Goal: Information Seeking & Learning: Learn about a topic

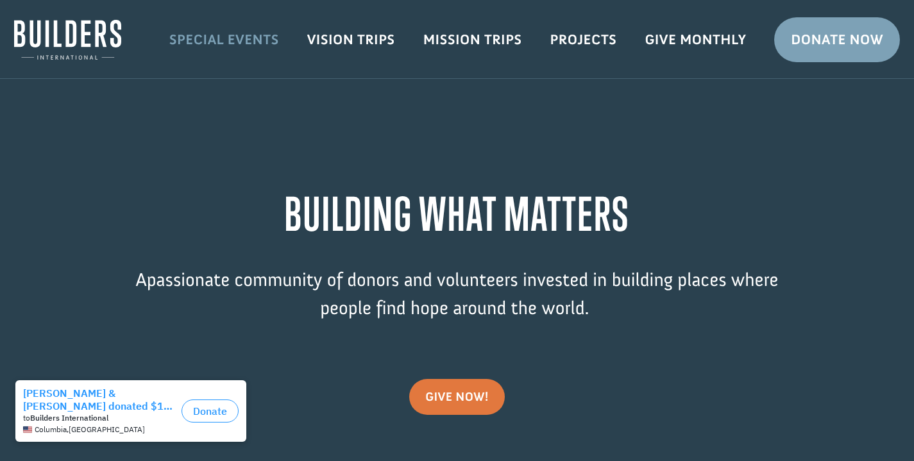
click at [240, 39] on link "Special Events" at bounding box center [224, 39] width 138 height 37
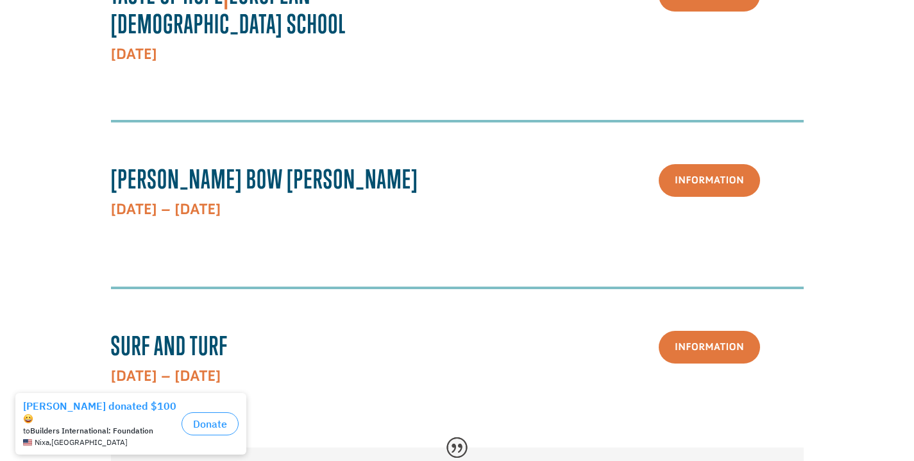
scroll to position [395, 0]
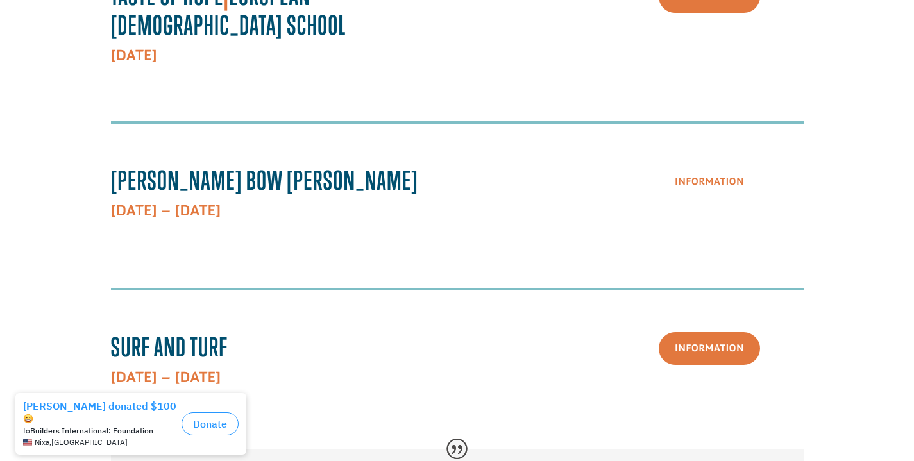
click at [706, 166] on link "Information" at bounding box center [709, 182] width 101 height 33
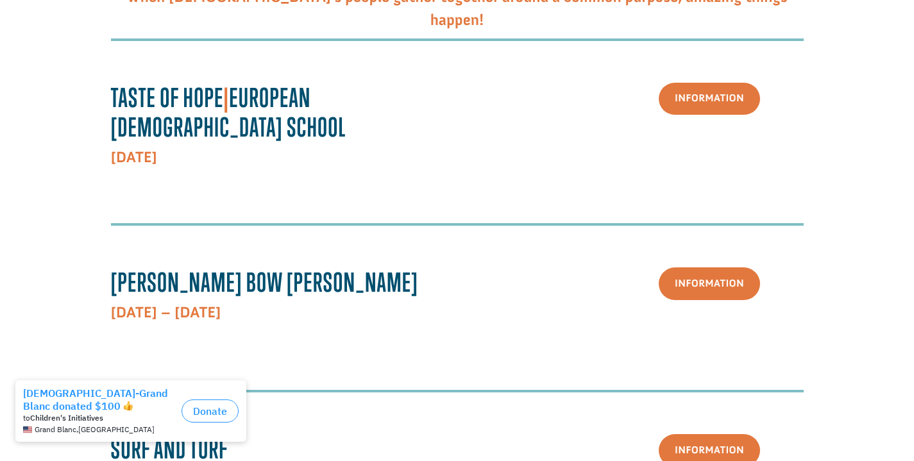
scroll to position [291, 0]
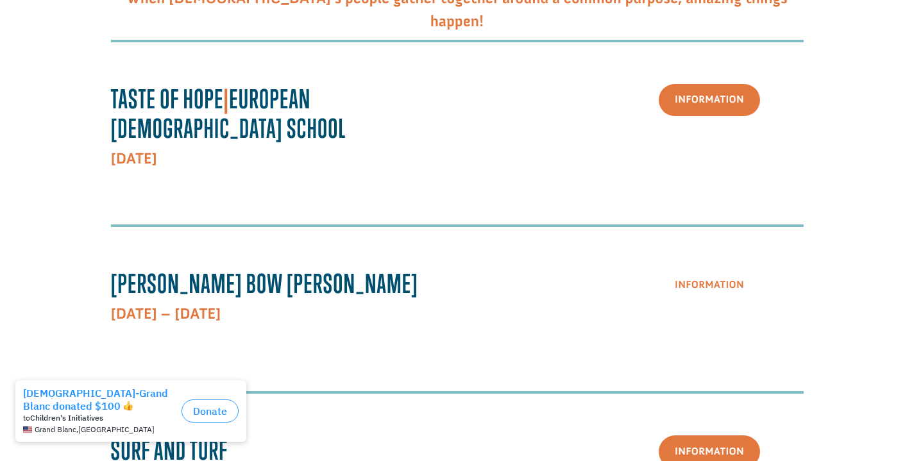
click at [707, 269] on link "Information" at bounding box center [709, 285] width 101 height 33
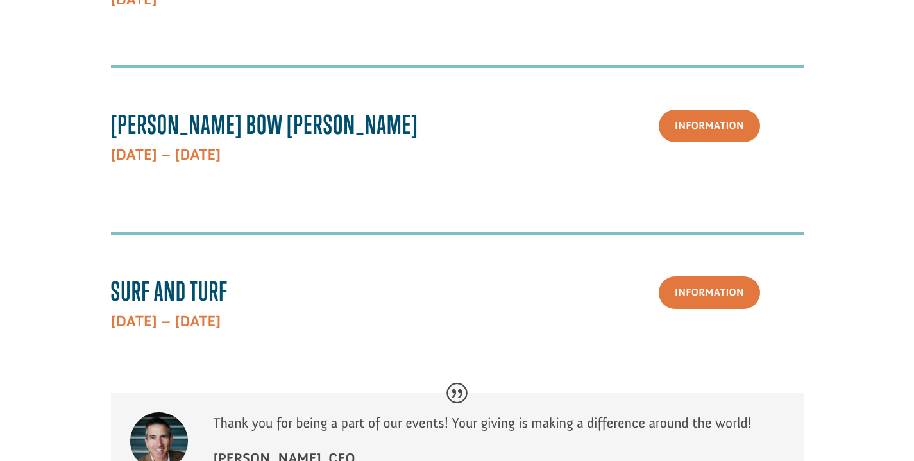
scroll to position [446, 0]
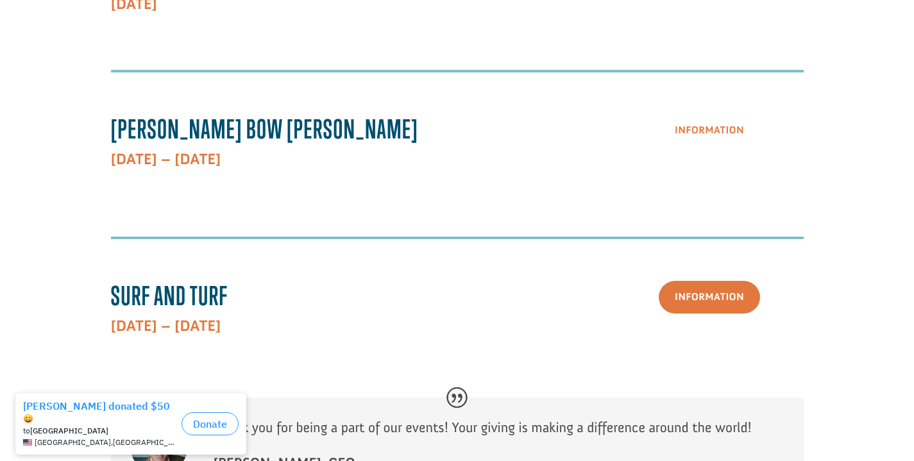
click at [699, 114] on link "Information" at bounding box center [709, 130] width 101 height 33
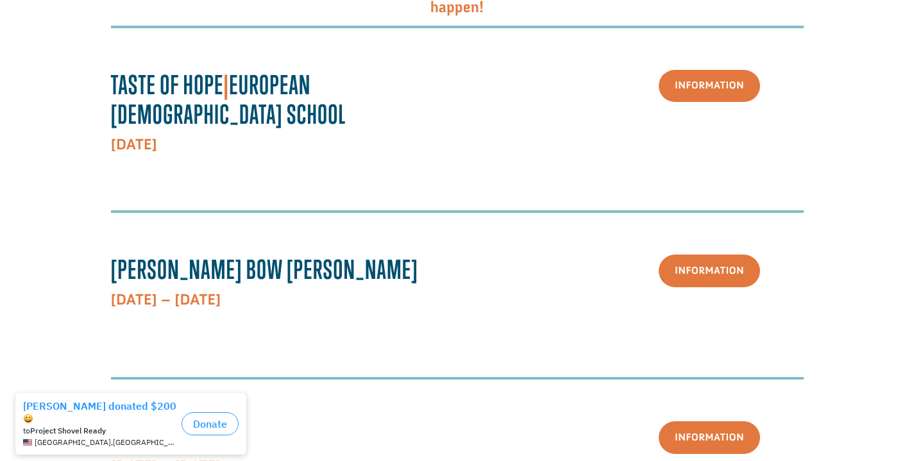
scroll to position [315, 0]
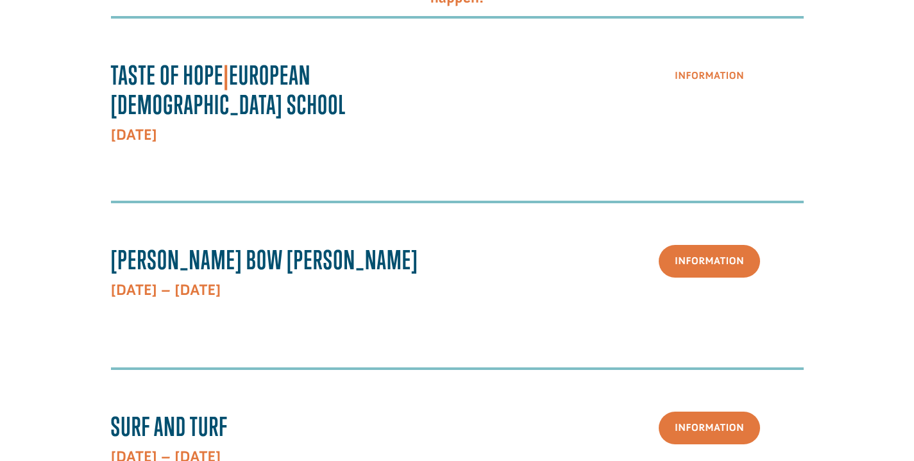
click at [723, 79] on link "Information" at bounding box center [709, 76] width 101 height 33
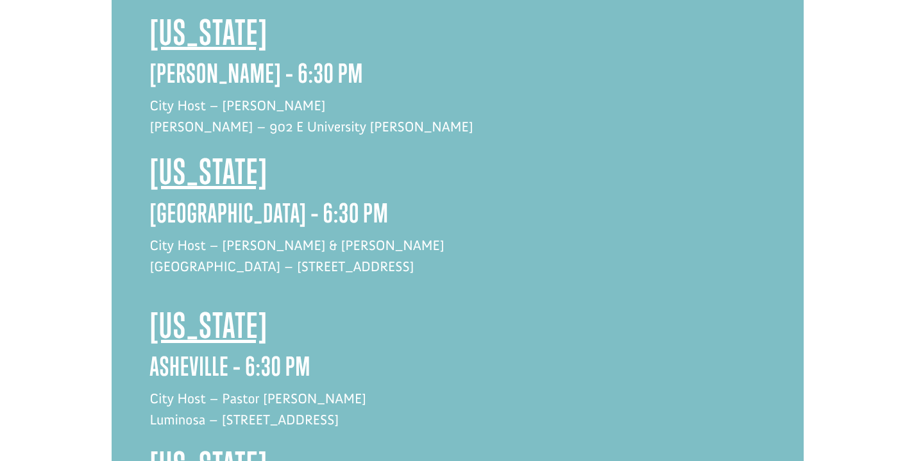
scroll to position [1583, 0]
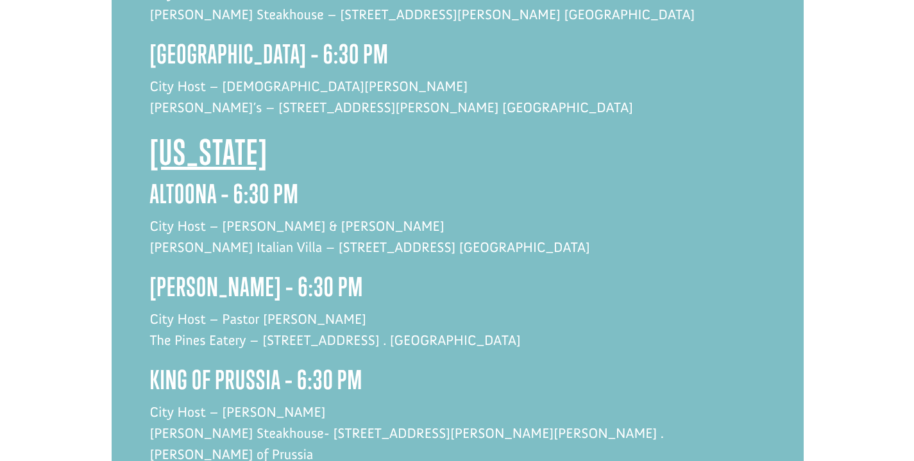
scroll to position [2070, 0]
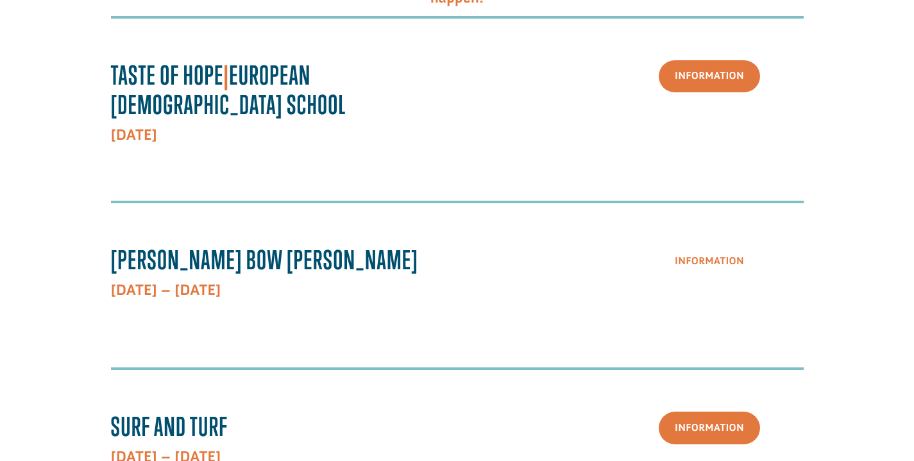
click at [712, 245] on link "Information" at bounding box center [709, 261] width 101 height 33
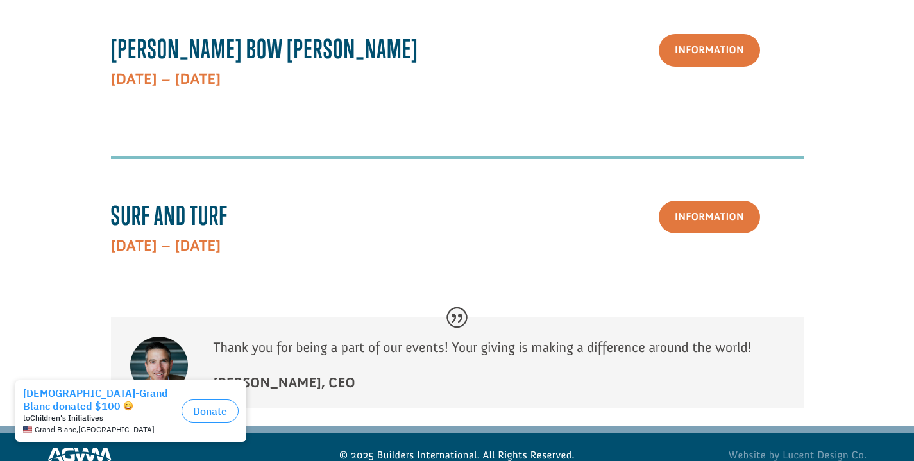
scroll to position [525, 0]
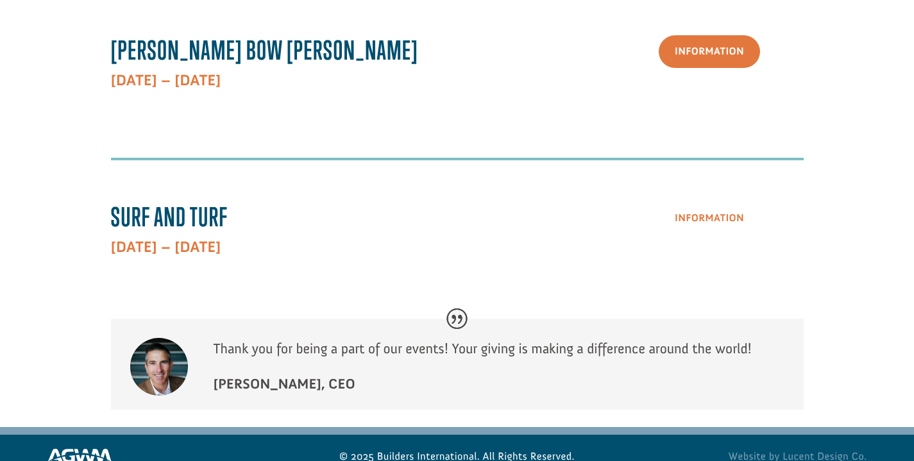
click at [690, 202] on link "Information" at bounding box center [709, 218] width 101 height 33
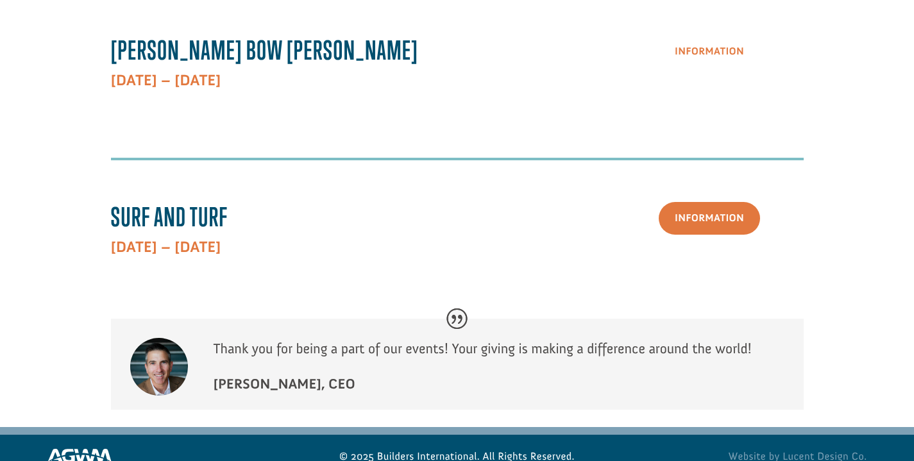
click at [707, 35] on link "Information" at bounding box center [709, 51] width 101 height 33
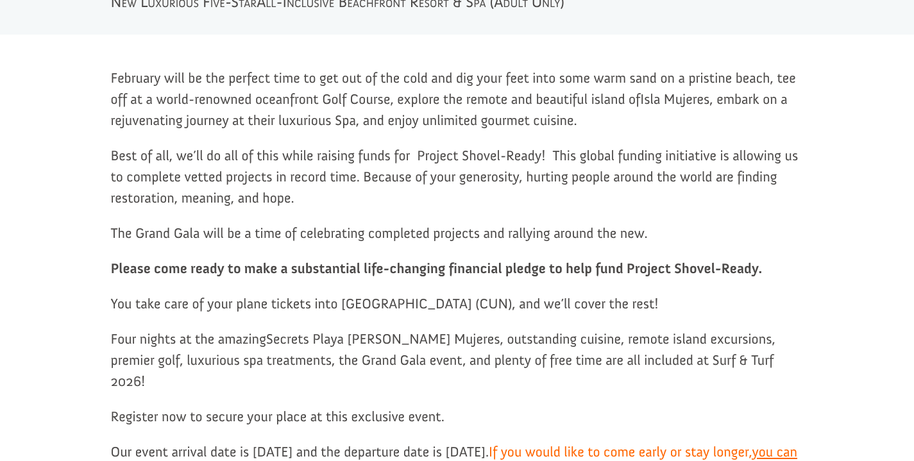
scroll to position [1100, 0]
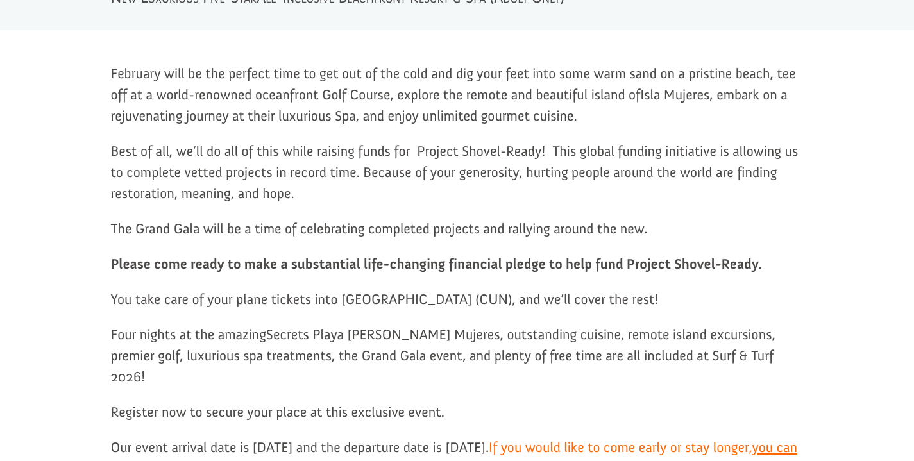
click at [895, 196] on div "February will be the perfect time to get out of the cold and dig your feet into…" at bounding box center [457, 301] width 886 height 542
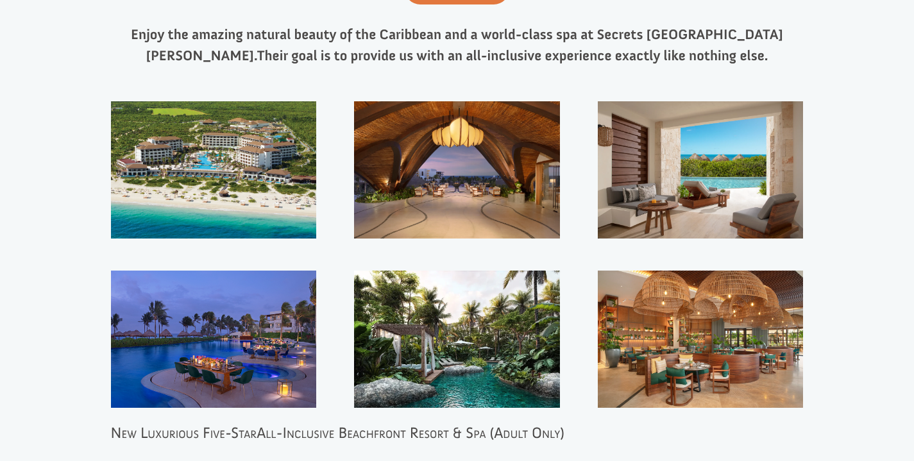
scroll to position [0, 0]
